Goal: Task Accomplishment & Management: Manage account settings

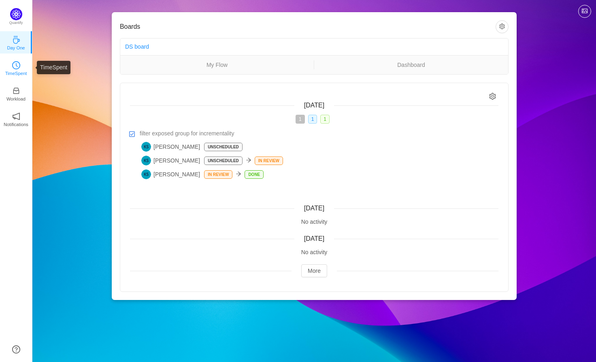
click at [15, 67] on icon "icon: clock-circle" at bounding box center [16, 65] width 8 height 8
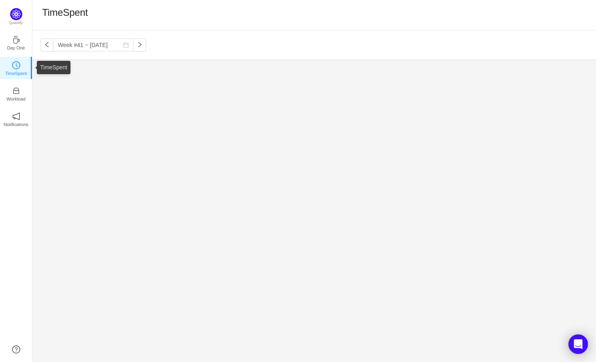
click at [20, 67] on link "TimeSpent" at bounding box center [16, 68] width 8 height 8
click at [85, 45] on input "Week #41 ~ [DATE]" at bounding box center [93, 44] width 81 height 13
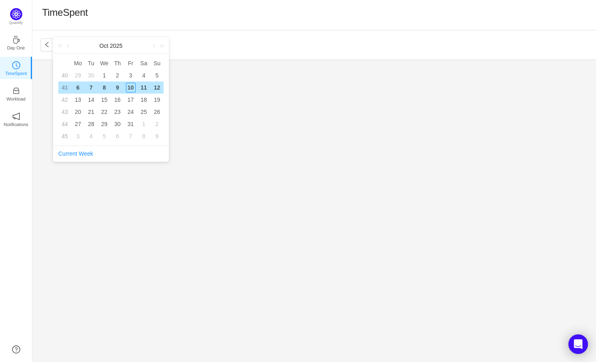
click at [119, 87] on div "9" at bounding box center [118, 88] width 10 height 10
type input "Week #41 ~ Oct 06"
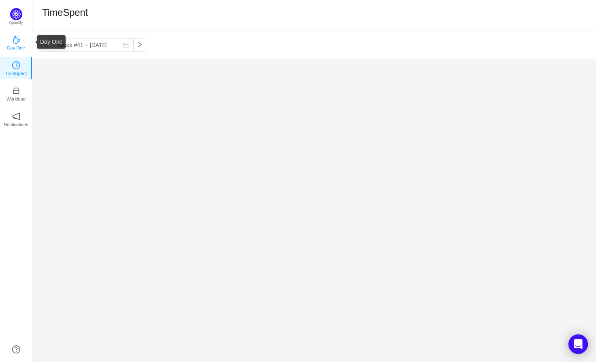
click at [20, 43] on link "Day One" at bounding box center [16, 42] width 8 height 8
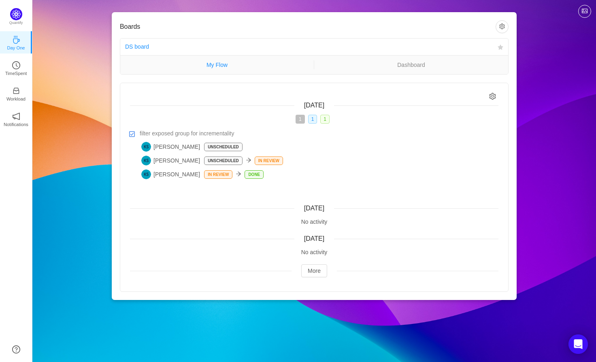
click at [258, 68] on link "My Flow" at bounding box center [217, 64] width 194 height 9
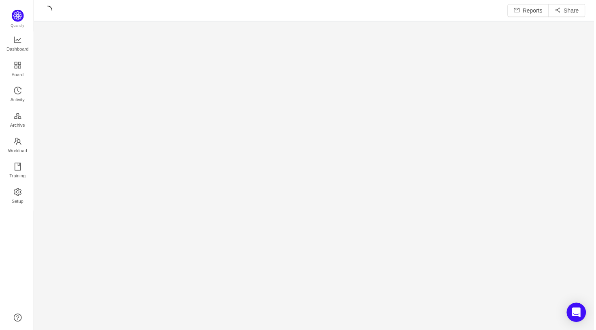
scroll to position [332, 564]
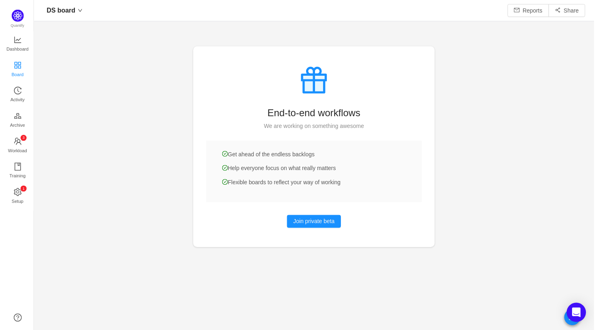
scroll to position [330, 564]
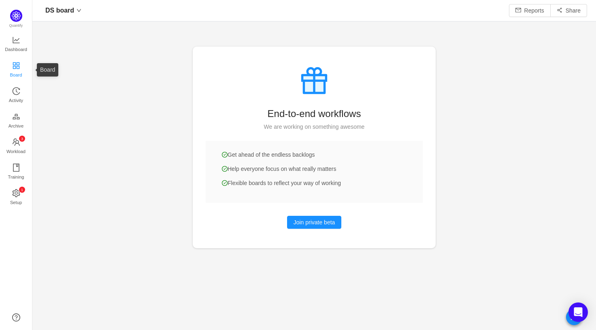
click at [16, 71] on span "Board" at bounding box center [16, 75] width 12 height 16
click at [21, 70] on span "Board" at bounding box center [16, 75] width 12 height 16
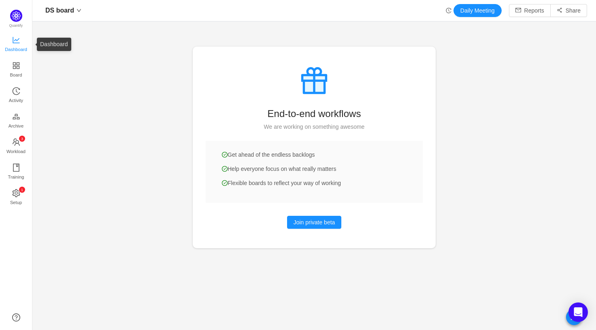
click at [19, 44] on span "Dashboard" at bounding box center [16, 49] width 22 height 16
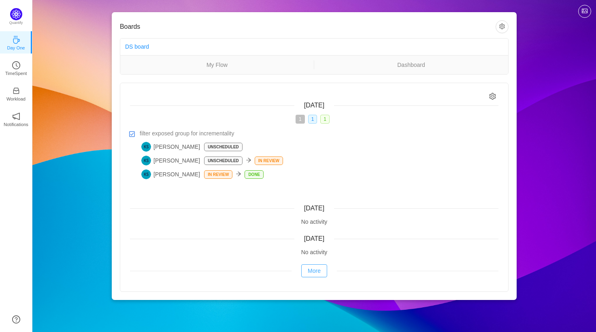
click at [313, 271] on button "More" at bounding box center [314, 270] width 26 height 13
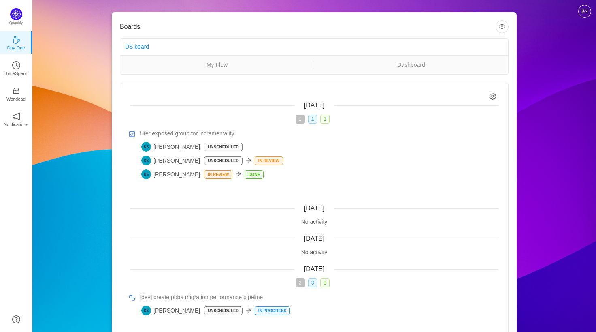
scroll to position [56, 0]
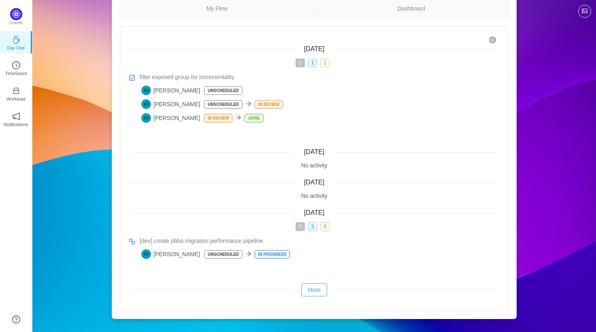
click at [316, 292] on button "More" at bounding box center [314, 289] width 26 height 13
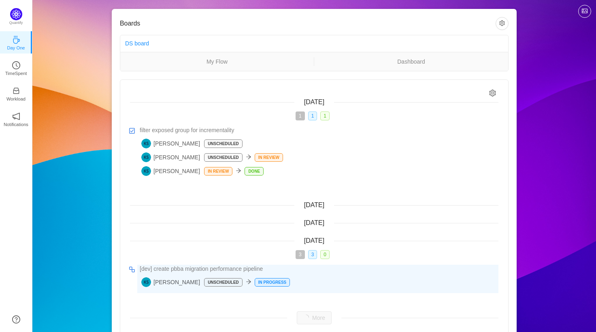
scroll to position [0, 0]
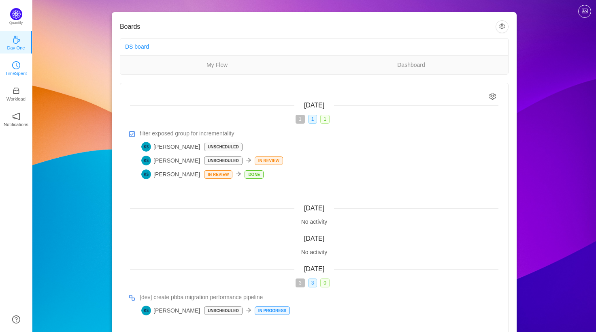
click at [20, 66] on link "TimeSpent" at bounding box center [16, 68] width 8 height 8
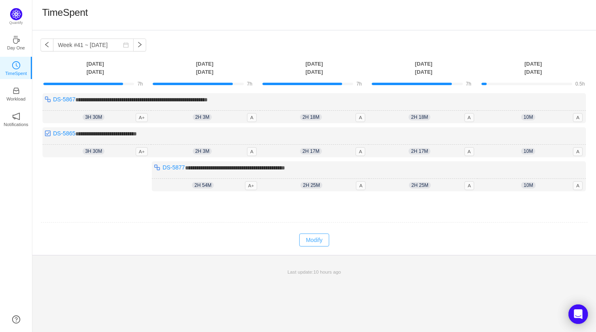
click at [314, 241] on button "Modify" at bounding box center [314, 239] width 30 height 13
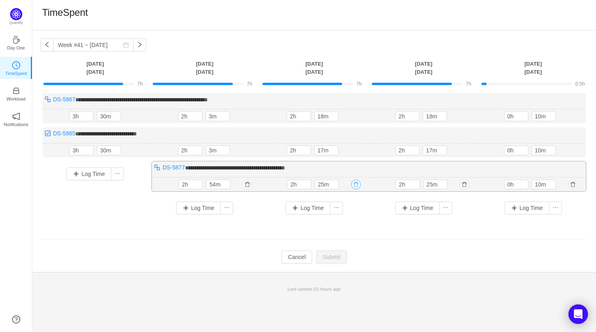
click at [358, 184] on button "button" at bounding box center [356, 184] width 10 height 10
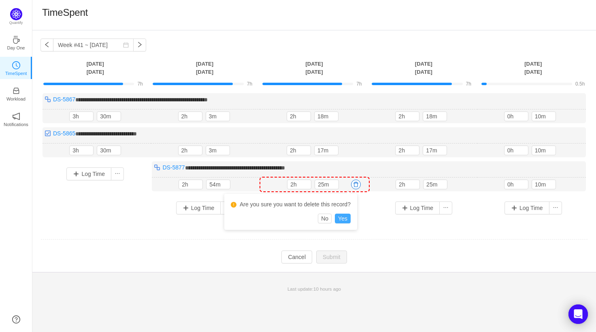
click at [349, 217] on button "Yes" at bounding box center [343, 219] width 16 height 10
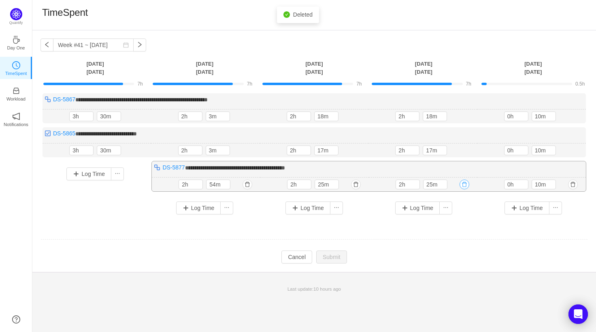
click at [466, 184] on button "button" at bounding box center [465, 184] width 10 height 10
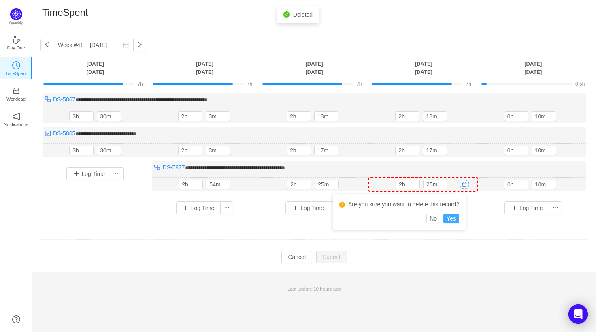
click at [457, 218] on button "Yes" at bounding box center [452, 219] width 16 height 10
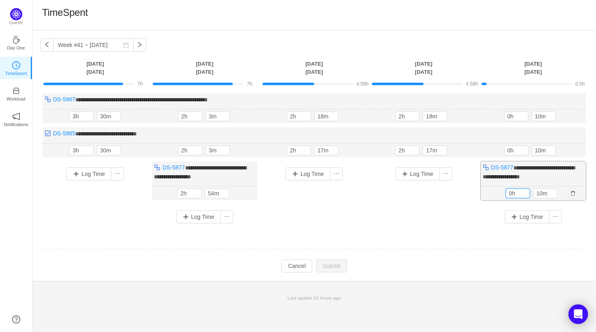
drag, startPoint x: 513, startPoint y: 193, endPoint x: 484, endPoint y: 193, distance: 29.2
click at [484, 193] on div "10m 0h 10m" at bounding box center [533, 193] width 105 height 14
type input "5h"
click at [450, 204] on div "Log Time" at bounding box center [423, 190] width 105 height 59
click at [248, 115] on button "button" at bounding box center [247, 116] width 10 height 10
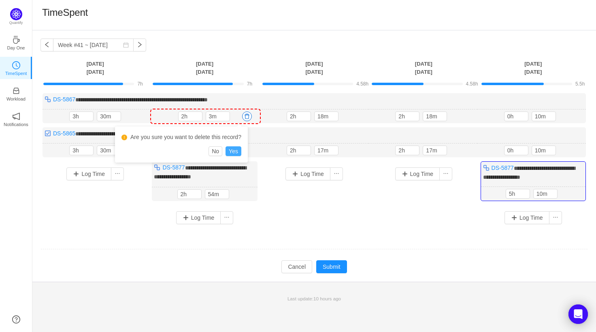
click at [240, 151] on button "Yes" at bounding box center [234, 151] width 16 height 10
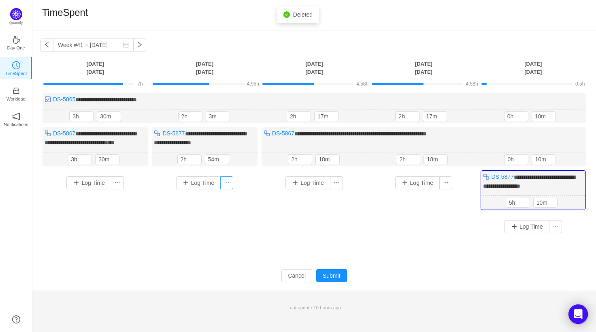
click at [225, 187] on button "button" at bounding box center [226, 182] width 13 height 13
click at [214, 219] on li "Log Time Off" at bounding box center [207, 219] width 50 height 13
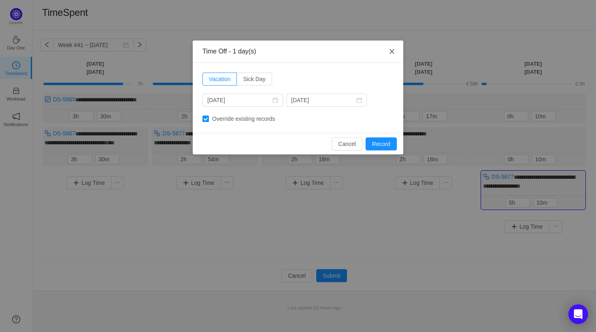
click at [395, 56] on span "Close" at bounding box center [392, 52] width 23 height 23
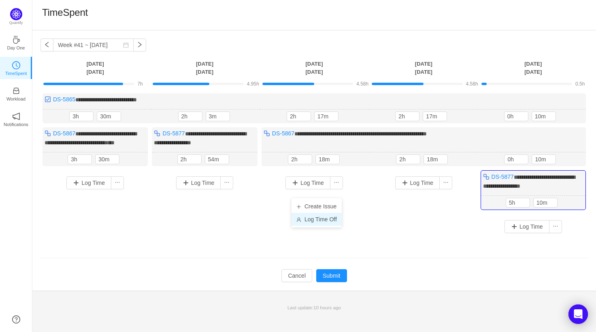
click at [323, 220] on li "Log Time Off" at bounding box center [317, 219] width 50 height 13
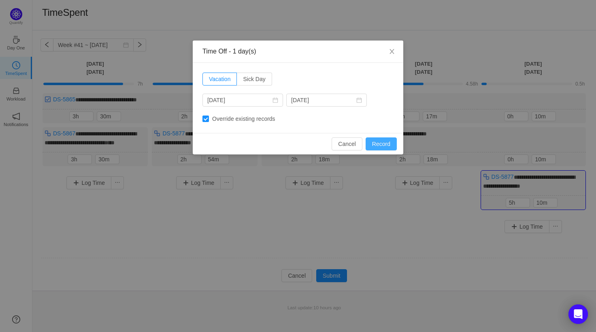
click at [383, 143] on button "Record" at bounding box center [381, 143] width 31 height 13
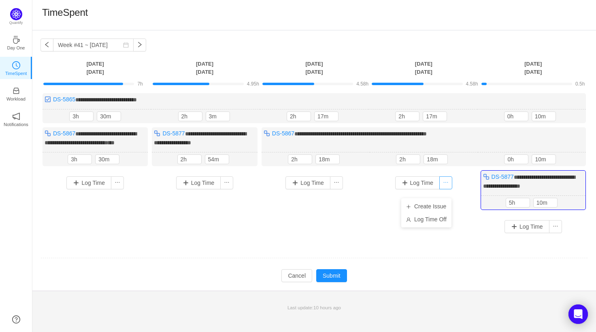
click at [451, 188] on button "button" at bounding box center [446, 182] width 13 height 13
click at [439, 220] on li "Log Time Off" at bounding box center [427, 219] width 50 height 13
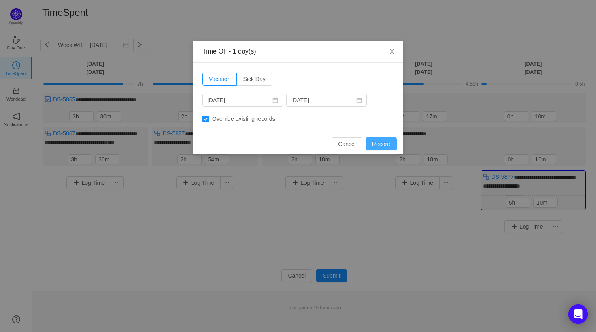
click at [383, 145] on button "Record" at bounding box center [381, 143] width 31 height 13
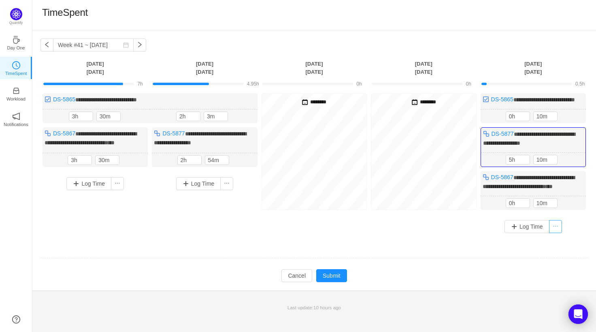
click at [554, 233] on button "button" at bounding box center [555, 226] width 13 height 13
click at [490, 238] on div "Log Time" at bounding box center [533, 226] width 105 height 25
click at [574, 208] on button "button" at bounding box center [573, 203] width 10 height 10
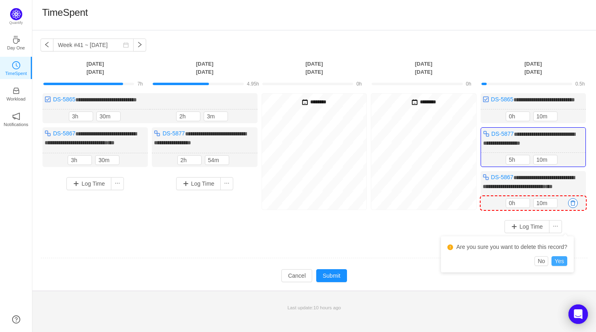
click at [566, 259] on button "Yes" at bounding box center [560, 261] width 16 height 10
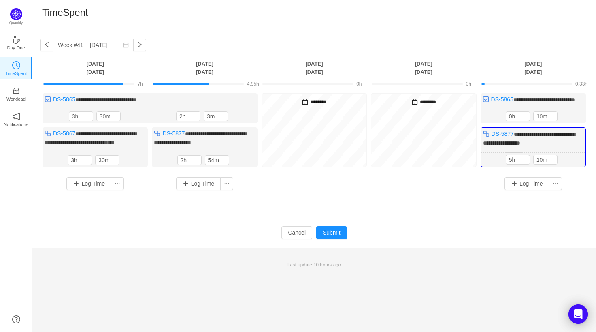
click at [519, 24] on div "TimeSpent" at bounding box center [314, 15] width 564 height 30
click at [337, 239] on button "Submit" at bounding box center [331, 232] width 31 height 13
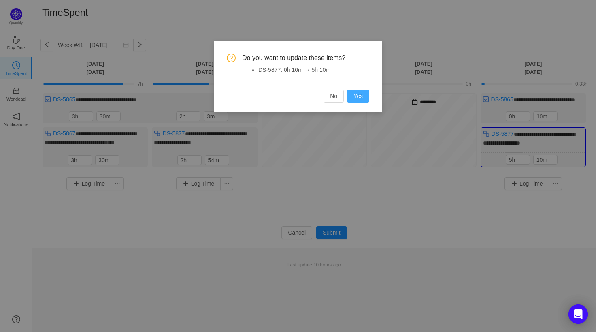
click at [355, 99] on button "Yes" at bounding box center [358, 96] width 22 height 13
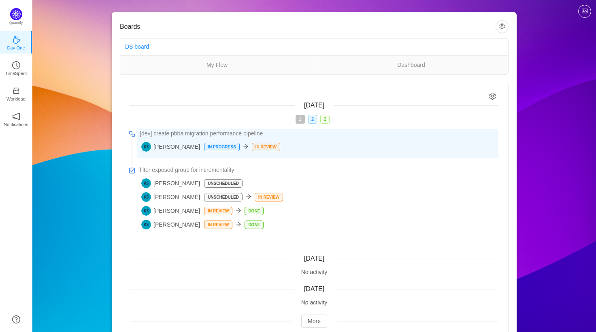
click at [271, 147] on div "[PERSON_NAME] In Progress In Review" at bounding box center [319, 147] width 357 height 10
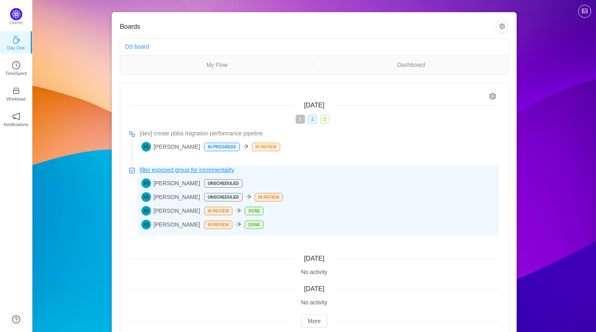
click at [182, 171] on span "filter exposed group for incrementality" at bounding box center [187, 170] width 94 height 9
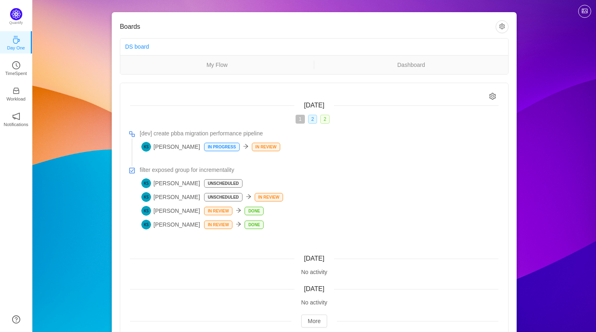
click at [130, 171] on img at bounding box center [132, 170] width 6 height 6
click at [20, 68] on link "TimeSpent" at bounding box center [16, 68] width 8 height 8
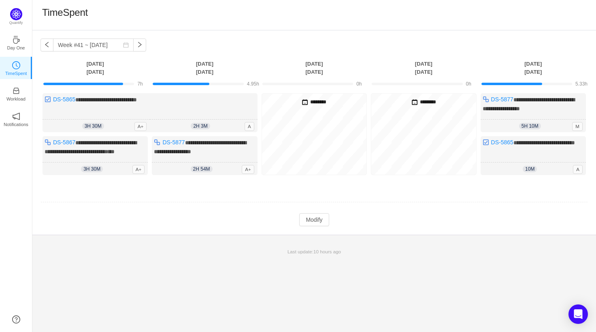
click at [532, 68] on th "Friday Oct 10" at bounding box center [533, 68] width 109 height 17
click at [312, 226] on button "Modify" at bounding box center [314, 219] width 30 height 13
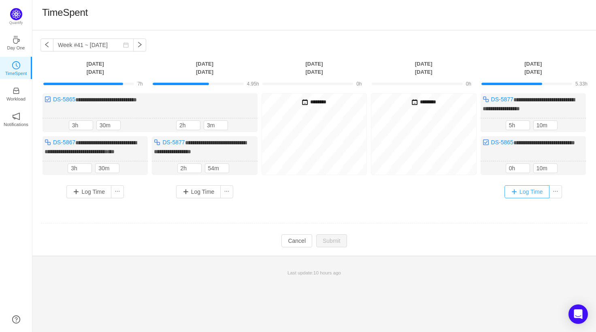
click at [524, 198] on button "Log Time" at bounding box center [527, 191] width 45 height 13
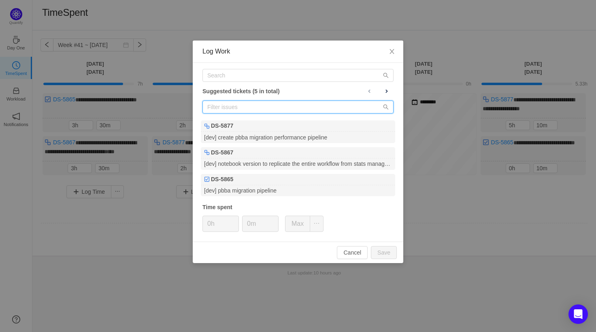
click at [297, 107] on input "text" at bounding box center [298, 106] width 191 height 13
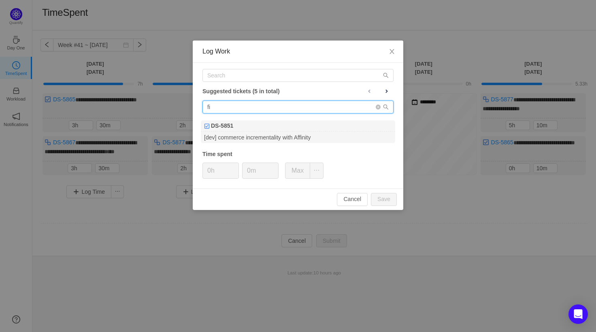
type input "f"
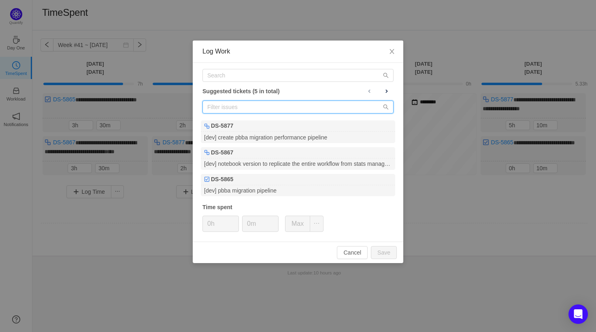
click at [300, 106] on input "text" at bounding box center [298, 106] width 191 height 13
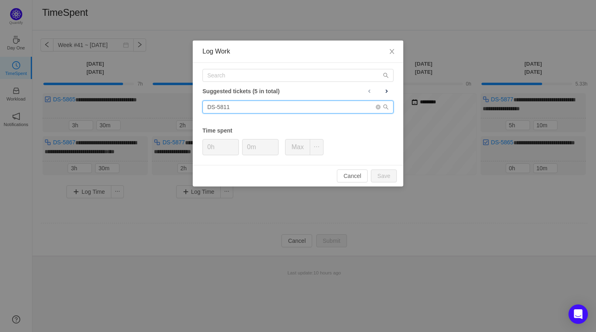
type input "DS-5811"
click at [387, 108] on icon "icon: search" at bounding box center [386, 107] width 6 height 6
click at [393, 49] on icon "icon: close" at bounding box center [392, 51] width 6 height 6
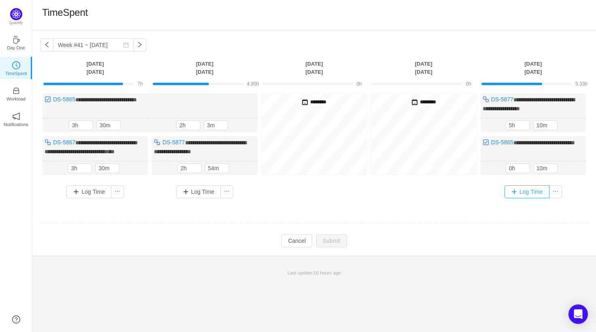
click at [527, 198] on button "Log Time" at bounding box center [527, 191] width 45 height 13
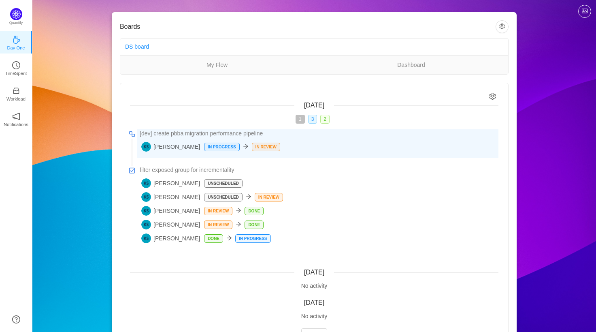
scroll to position [45, 0]
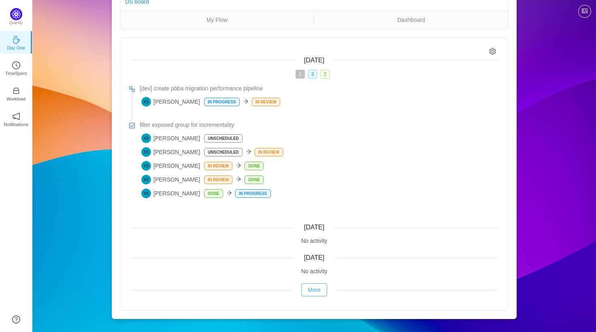
click at [317, 286] on button "More" at bounding box center [314, 289] width 26 height 13
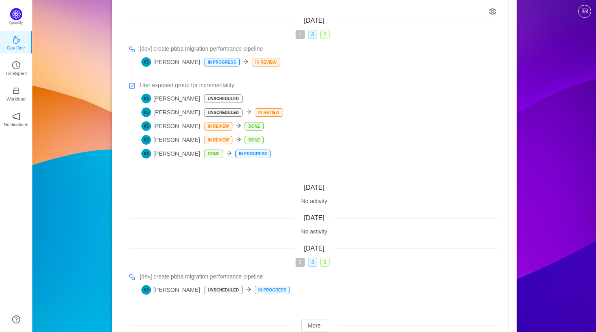
scroll to position [120, 0]
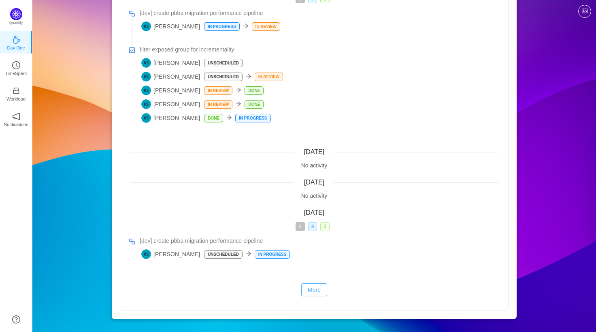
click at [317, 291] on button "More" at bounding box center [314, 289] width 26 height 13
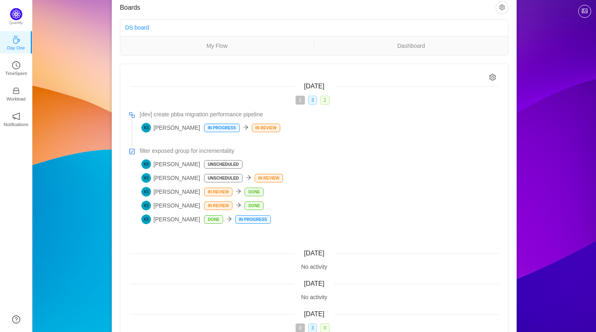
scroll to position [6, 0]
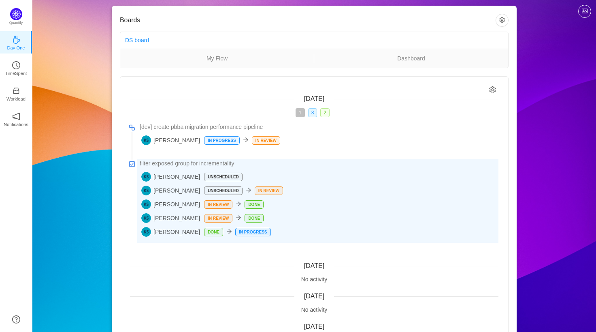
click at [293, 197] on div "filter exposed group for incrementality Kevin Shi Unscheduled Kevin Shi Unsched…" at bounding box center [317, 200] width 361 height 83
click at [160, 162] on span "filter exposed group for incrementality" at bounding box center [187, 163] width 94 height 9
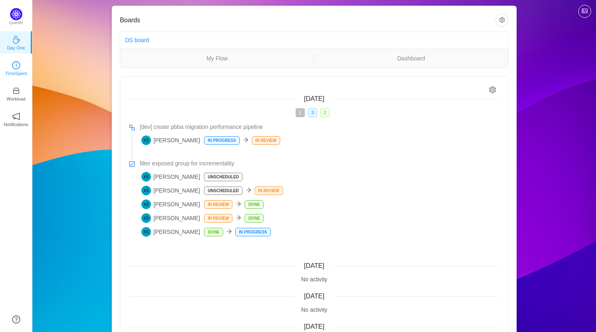
click at [16, 73] on p "TimeSpent" at bounding box center [16, 73] width 22 height 7
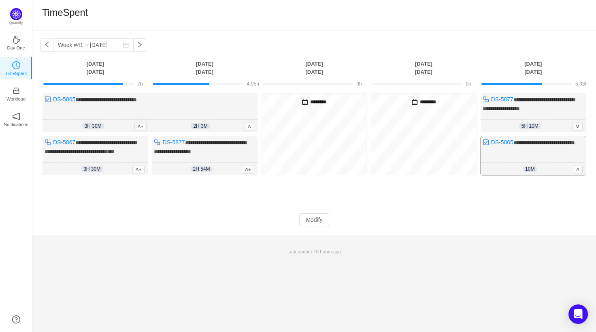
click at [520, 171] on div "10m 0h 10m A" at bounding box center [533, 168] width 105 height 13
click at [311, 226] on button "Modify" at bounding box center [314, 219] width 30 height 13
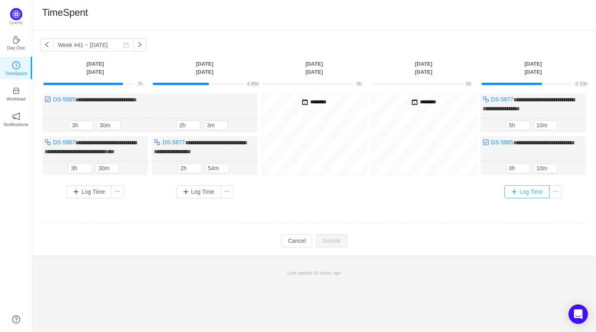
click at [529, 197] on button "Log Time" at bounding box center [527, 191] width 45 height 13
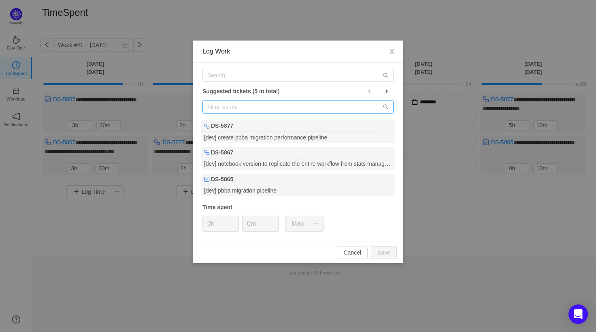
click at [274, 109] on input "text" at bounding box center [298, 106] width 191 height 13
type input "DS"
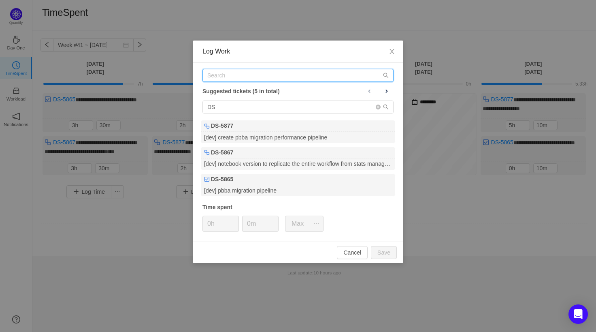
click at [333, 78] on input "text" at bounding box center [298, 75] width 191 height 13
click at [388, 94] on button at bounding box center [387, 91] width 14 height 11
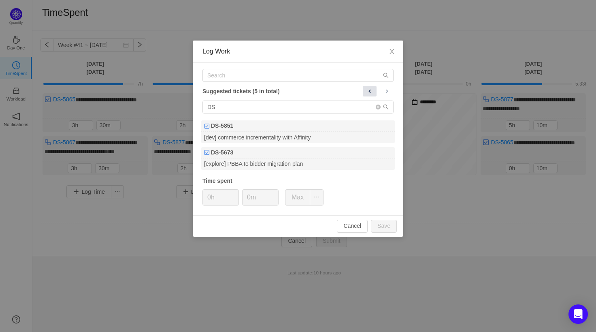
click at [367, 91] on span at bounding box center [370, 91] width 6 height 6
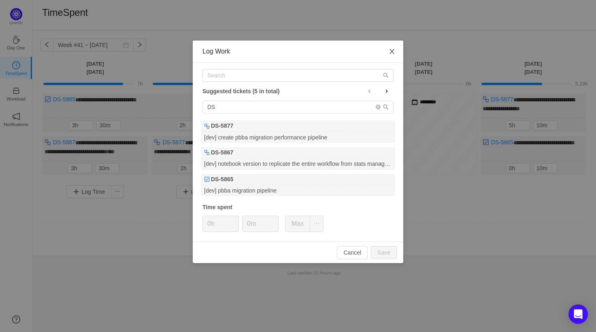
click at [389, 51] on icon "icon: close" at bounding box center [392, 51] width 6 height 6
